Goal: Task Accomplishment & Management: Manage account settings

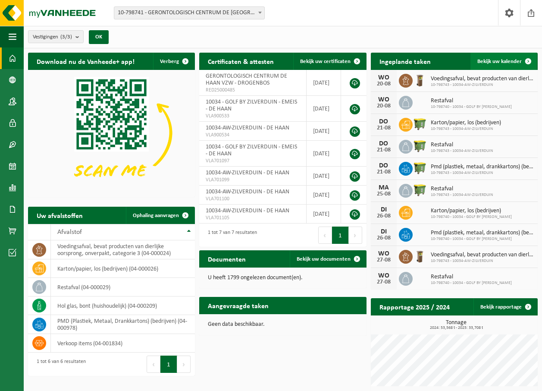
click at [529, 61] on span at bounding box center [528, 61] width 17 height 17
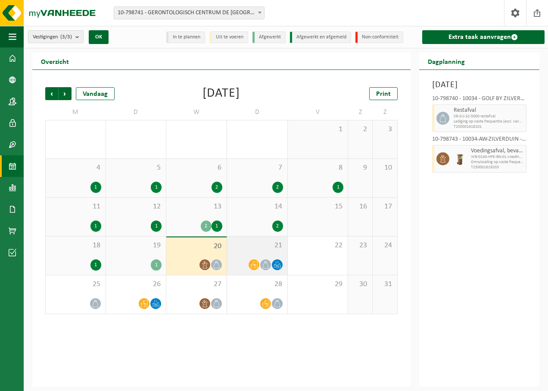
click at [264, 255] on div "21" at bounding box center [257, 255] width 60 height 38
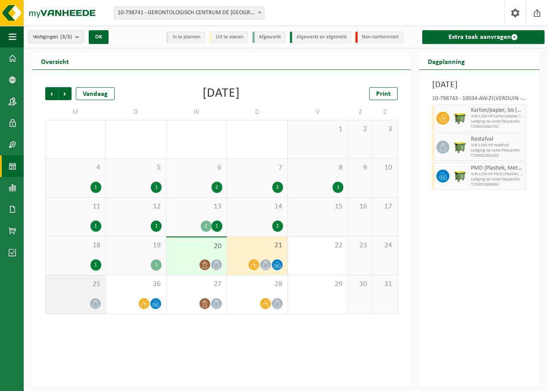
click at [78, 292] on div "25" at bounding box center [76, 294] width 60 height 38
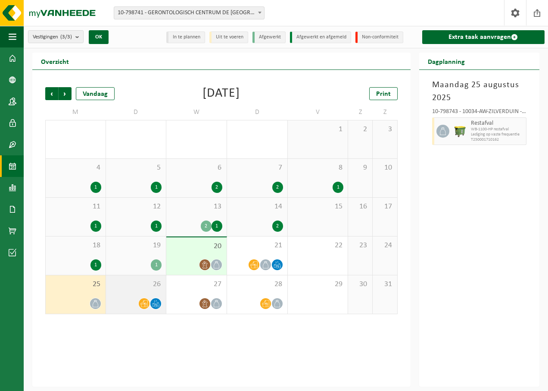
click at [144, 294] on div "26" at bounding box center [136, 294] width 60 height 38
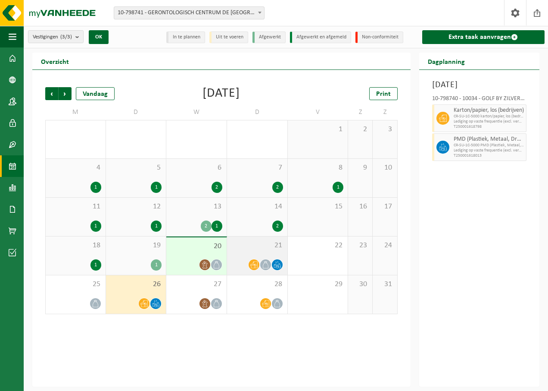
click at [269, 260] on div at bounding box center [266, 265] width 12 height 12
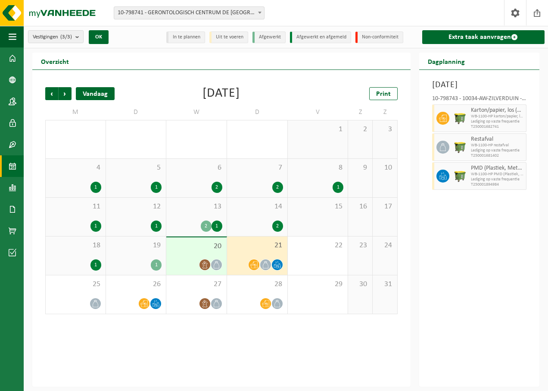
click at [105, 92] on div "Vandaag" at bounding box center [95, 93] width 39 height 13
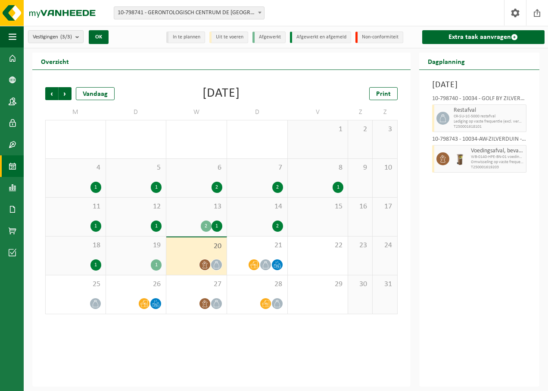
click at [188, 41] on li "In te plannen" at bounding box center [185, 37] width 39 height 12
click at [186, 39] on li "In te plannen" at bounding box center [185, 37] width 39 height 12
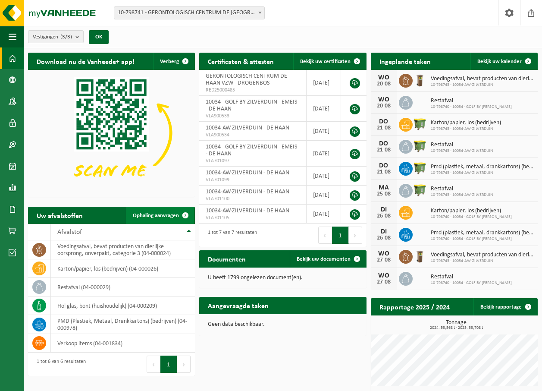
click at [185, 214] on span at bounding box center [185, 215] width 17 height 17
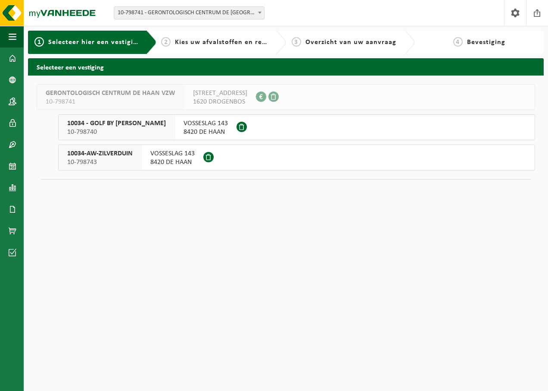
click at [244, 125] on span at bounding box center [242, 127] width 10 height 10
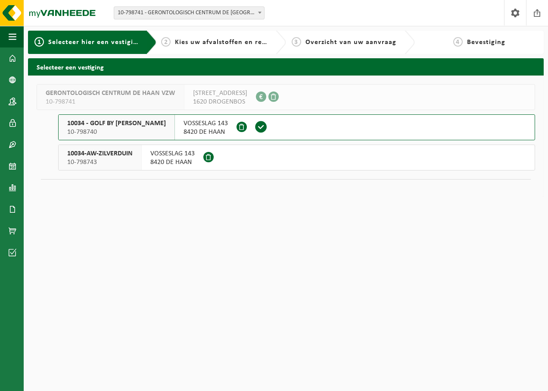
click at [179, 159] on span "8420 DE HAAN" at bounding box center [172, 162] width 44 height 9
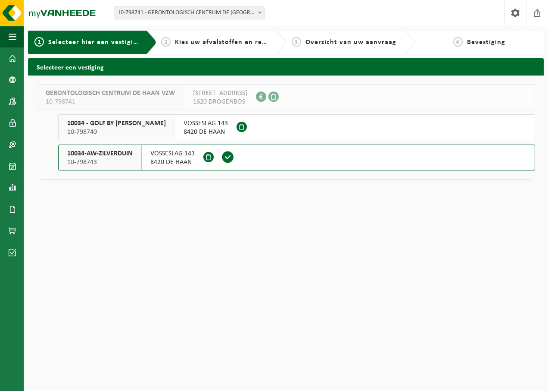
click at [216, 128] on span "8420 DE HAAN" at bounding box center [206, 132] width 44 height 9
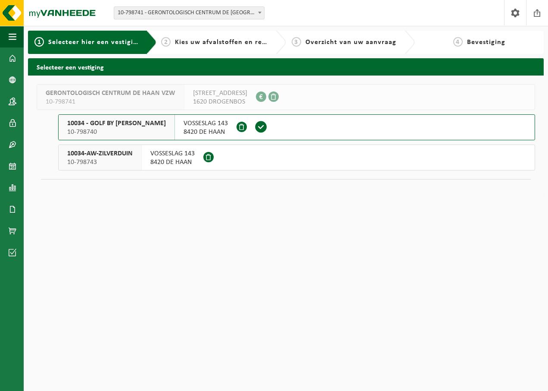
click at [185, 159] on span "8420 DE HAAN" at bounding box center [172, 162] width 44 height 9
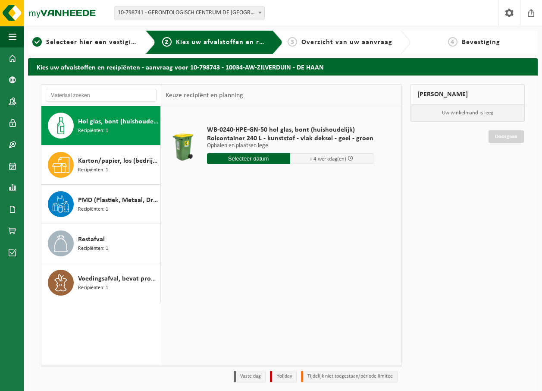
click at [246, 159] on input "text" at bounding box center [248, 158] width 83 height 11
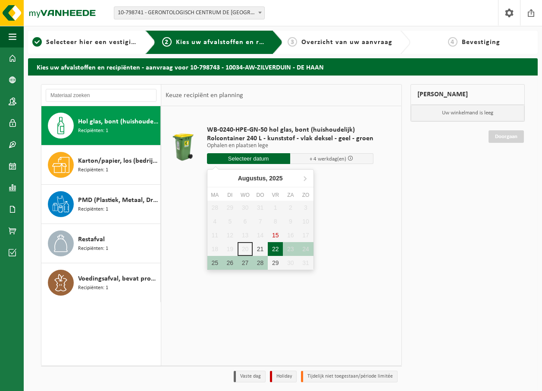
click at [275, 247] on div "22" at bounding box center [275, 249] width 15 height 14
type input "Van 2025-08-22"
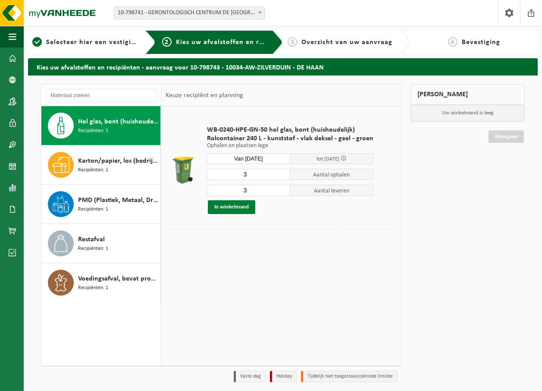
click at [237, 207] on button "In winkelmand" at bounding box center [231, 207] width 47 height 14
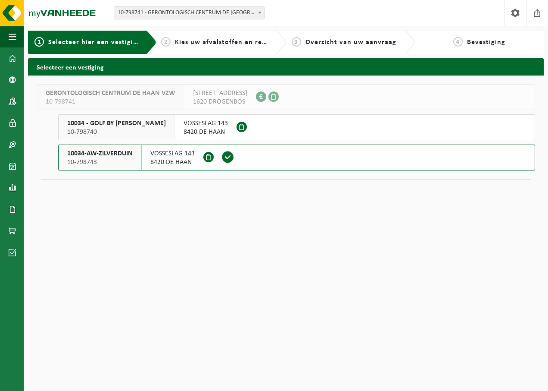
click at [153, 157] on span "VOSSESLAG 143" at bounding box center [172, 153] width 44 height 9
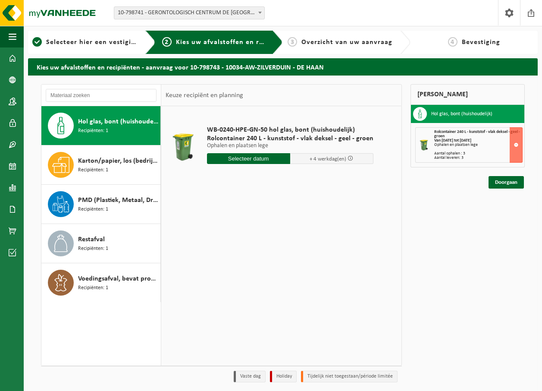
click at [248, 157] on input "text" at bounding box center [248, 158] width 83 height 11
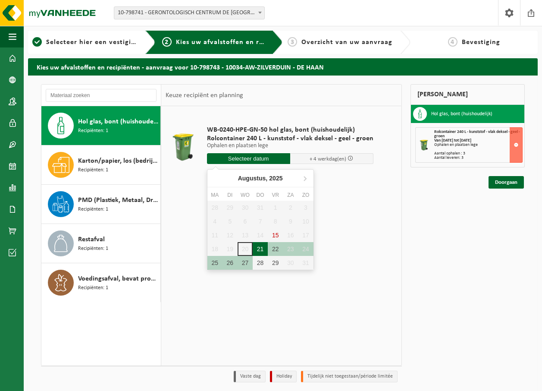
click at [262, 250] on div "21" at bounding box center [260, 249] width 15 height 14
type input "Van 2025-08-21"
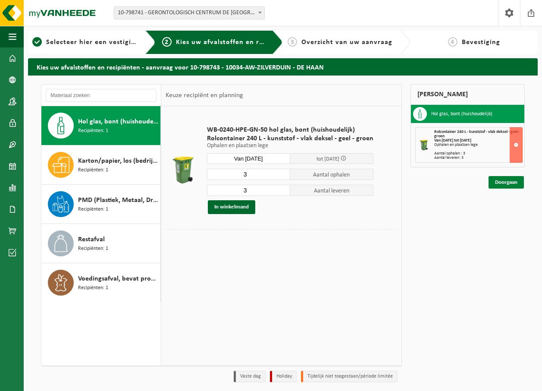
click at [507, 182] on link "Doorgaan" at bounding box center [506, 182] width 35 height 13
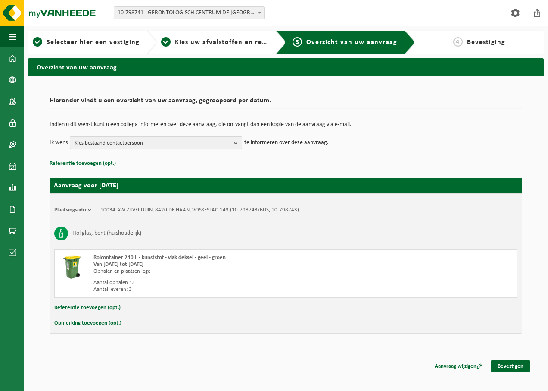
click at [235, 142] on b "button" at bounding box center [238, 143] width 8 height 12
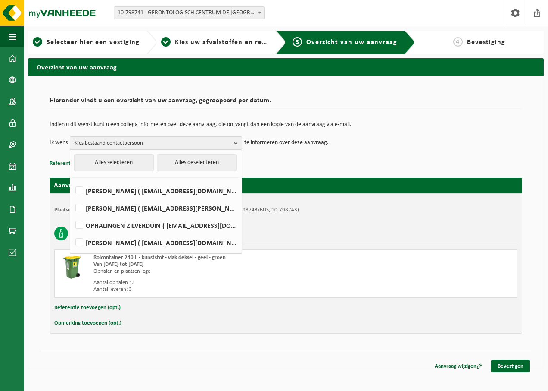
click at [412, 141] on td "Ik wens Kies bestaand contactpersoon Alles selecteren Alles deselecteren SANDRA…" at bounding box center [286, 142] width 473 height 13
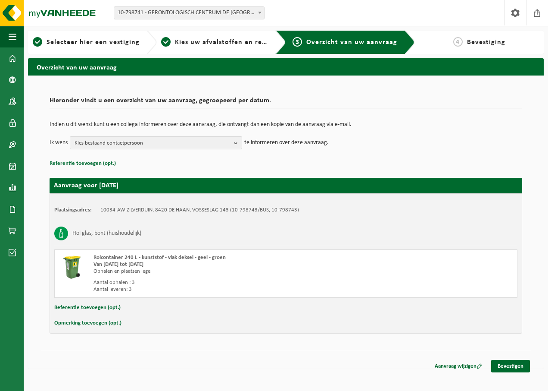
click at [236, 142] on b "button" at bounding box center [238, 143] width 8 height 12
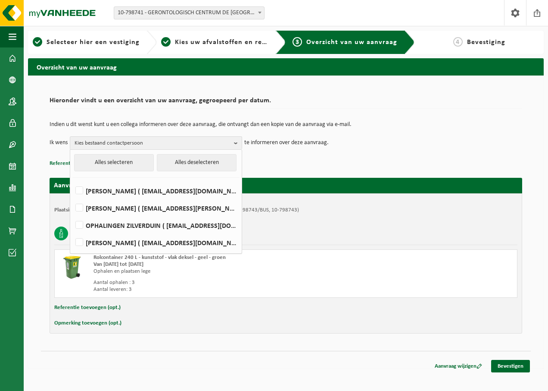
click at [396, 146] on td "Ik wens Kies bestaand contactpersoon Alles selecteren Alles deselecteren SANDRA…" at bounding box center [286, 142] width 473 height 13
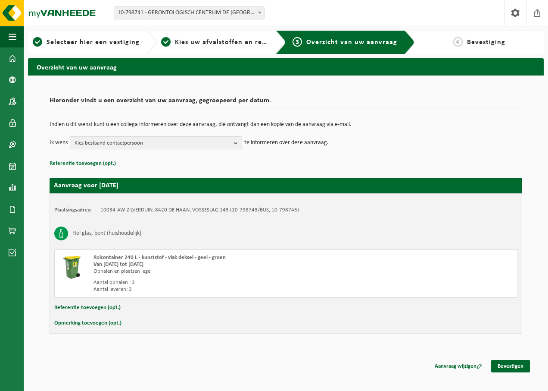
click at [237, 143] on b "button" at bounding box center [238, 143] width 8 height 12
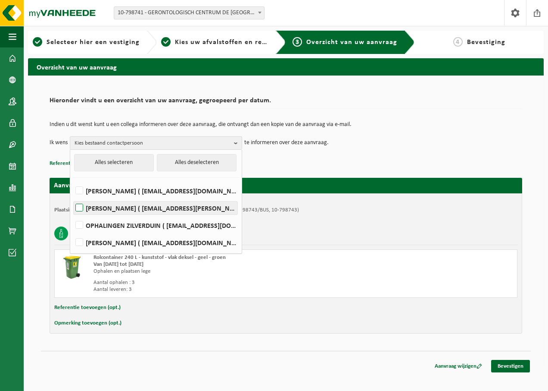
click at [82, 211] on label "AURELIE RYCKMAN ( aurelie.ryckman@emeis.com )" at bounding box center [156, 207] width 164 height 13
click at [72, 197] on input "AURELIE RYCKMAN ( aurelie.ryckman@emeis.com )" at bounding box center [72, 197] width 0 height 0
click at [79, 207] on label "AURELIE RYCKMAN ( aurelie.ryckman@emeis.com )" at bounding box center [156, 207] width 164 height 13
click at [72, 197] on input "AURELIE RYCKMAN ( aurelie.ryckman@emeis.com )" at bounding box center [72, 197] width 0 height 0
checkbox input "false"
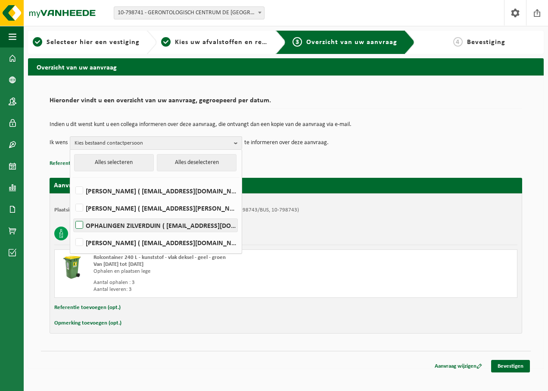
click at [79, 225] on label "OPHALINGEN ZILVERDUIN ( zilverduin@emeis.com )" at bounding box center [156, 225] width 164 height 13
click at [72, 214] on input "OPHALINGEN ZILVERDUIN ( zilverduin@emeis.com )" at bounding box center [72, 214] width 0 height 0
checkbox input "true"
click at [419, 136] on td "Ik wens OPHALINGEN ZILVERDUIN Alles selecteren Alles deselecteren SANDRA BOSMAN…" at bounding box center [286, 142] width 473 height 13
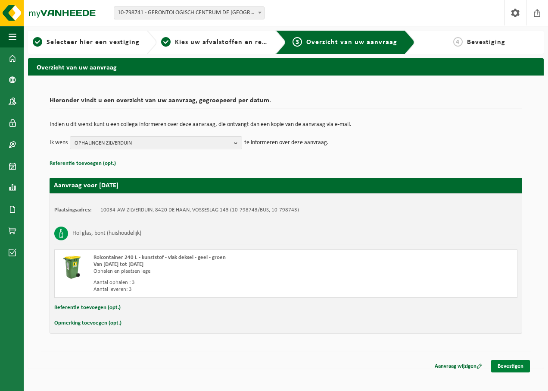
click at [513, 363] on link "Bevestigen" at bounding box center [511, 366] width 39 height 13
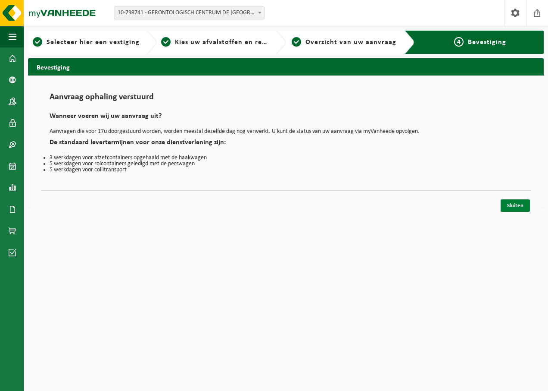
click at [512, 202] on link "Sluiten" at bounding box center [515, 205] width 29 height 13
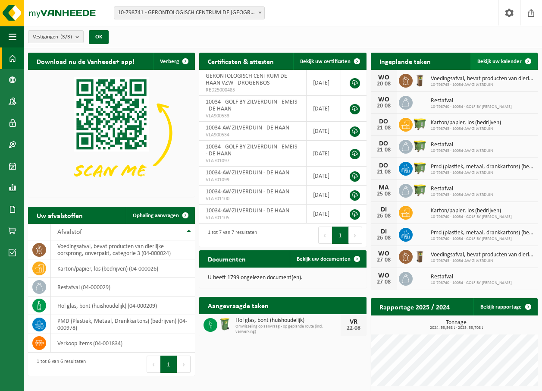
click at [529, 60] on span at bounding box center [528, 61] width 17 height 17
click at [338, 319] on span "Toon de aangevraagde taken" at bounding box center [317, 322] width 67 height 6
